Goal: Share content

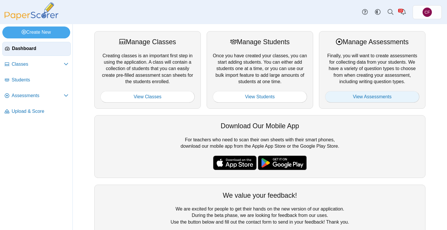
click at [340, 97] on link "View Assessments" at bounding box center [372, 97] width 94 height 12
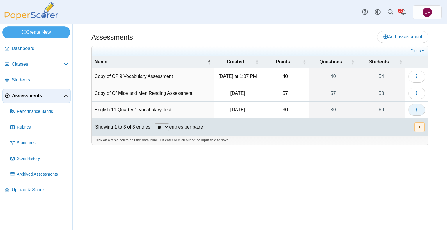
click at [419, 108] on button "button" at bounding box center [416, 110] width 17 height 12
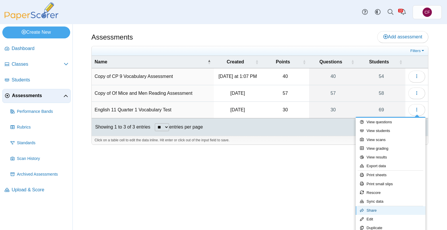
click at [383, 208] on link "Share" at bounding box center [391, 210] width 70 height 9
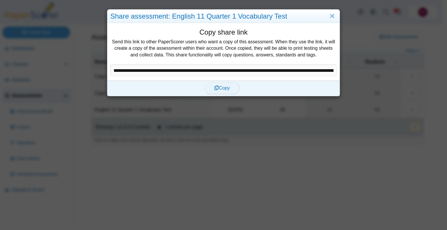
click at [218, 87] on span "Copy" at bounding box center [221, 88] width 15 height 5
type textarea "**********"
click at [329, 21] on link "Close" at bounding box center [332, 16] width 9 height 10
